Goal: Task Accomplishment & Management: Use online tool/utility

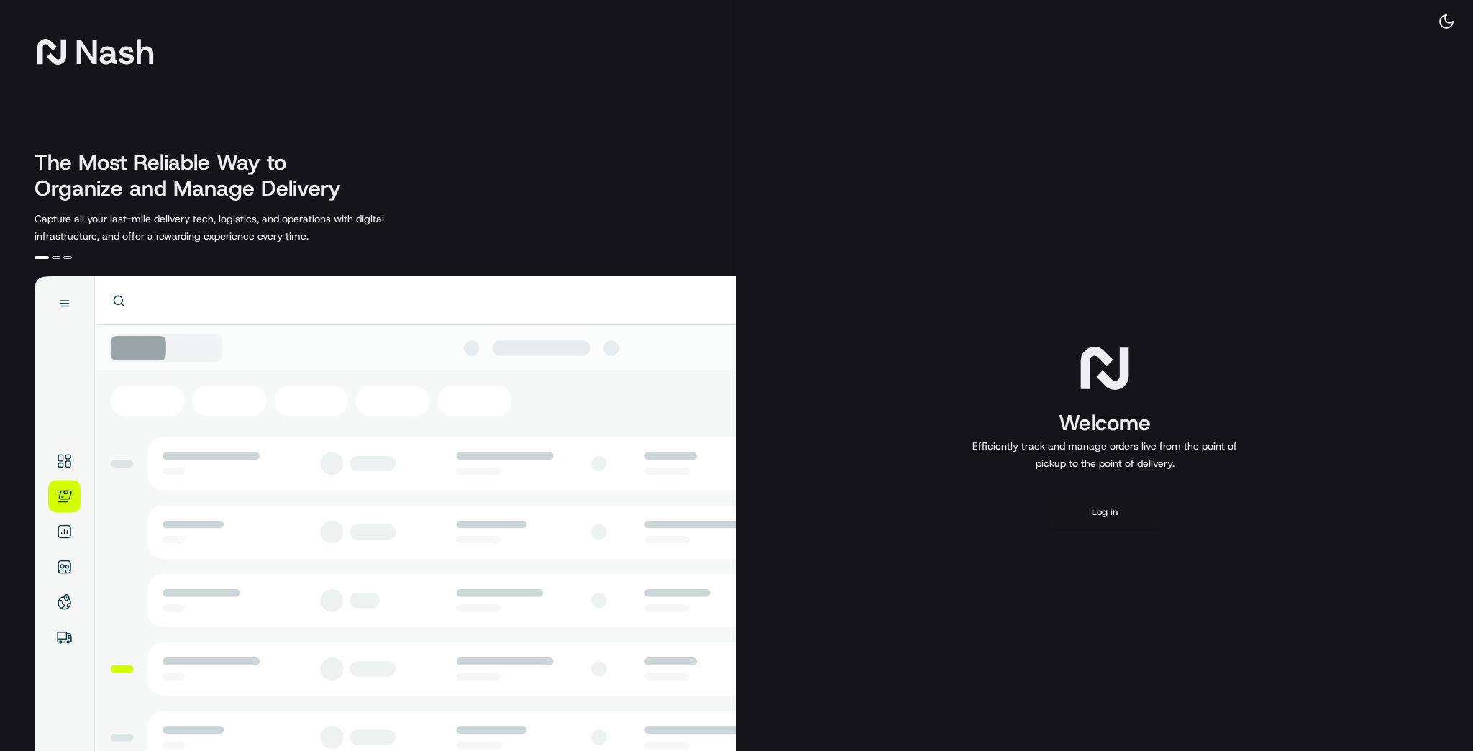
click at [1093, 516] on button "Log in" at bounding box center [1104, 512] width 115 height 35
